Goal: Navigation & Orientation: Go to known website

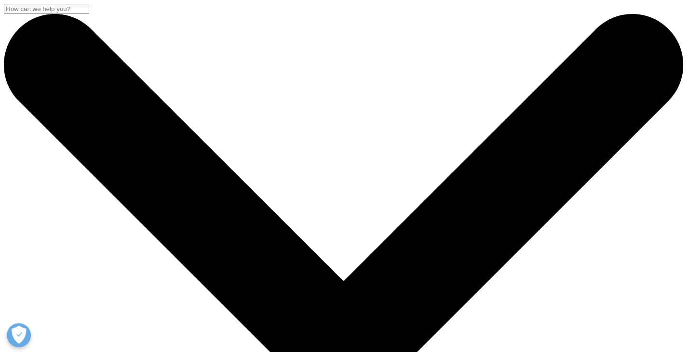
checkbox input "true"
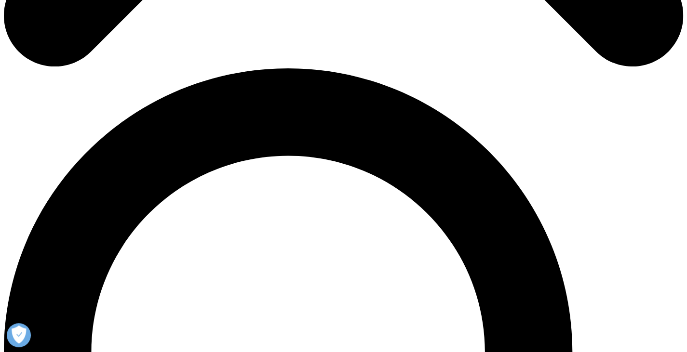
scroll to position [675, 0]
